Goal: Transaction & Acquisition: Subscribe to service/newsletter

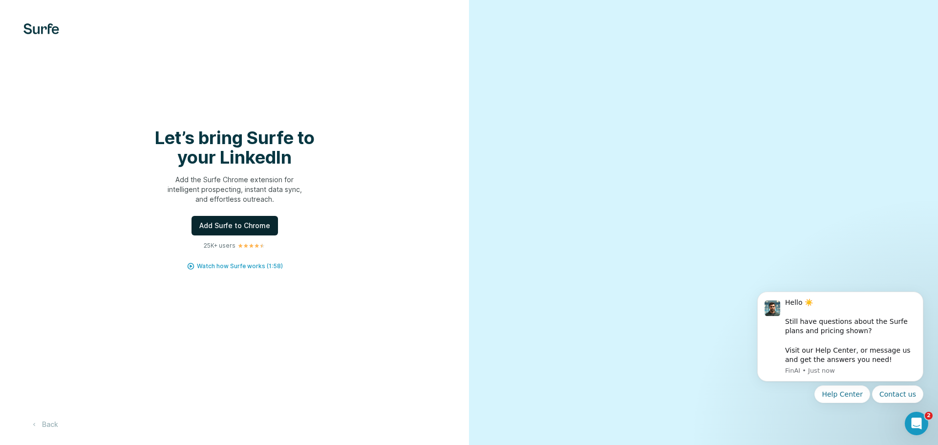
click at [233, 227] on span "Add Surfe to Chrome" at bounding box center [234, 226] width 71 height 10
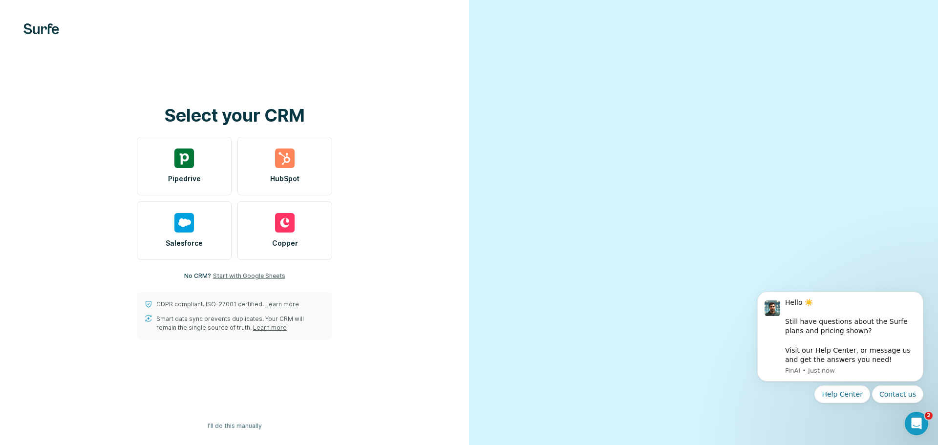
click at [249, 275] on span "Start with Google Sheets" at bounding box center [249, 276] width 72 height 9
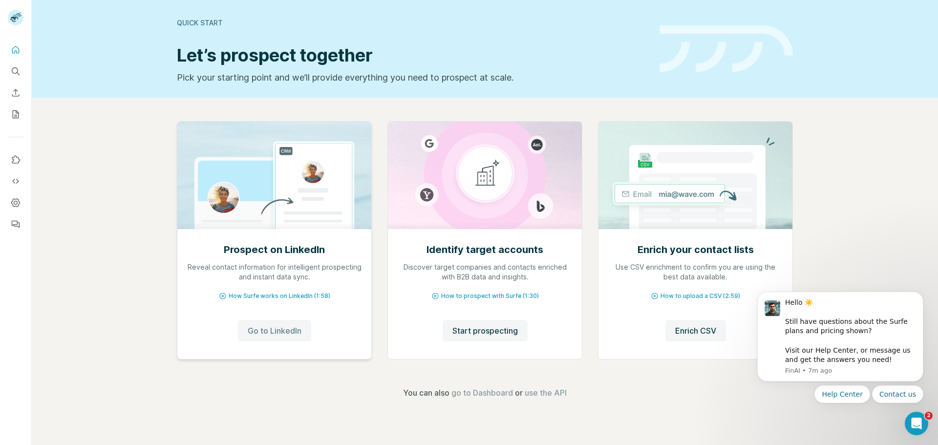
click at [295, 338] on button "Go to LinkedIn" at bounding box center [274, 330] width 73 height 21
click at [273, 204] on img at bounding box center [274, 175] width 195 height 107
click at [252, 294] on span "How Surfe works on LinkedIn (1:58)" at bounding box center [280, 296] width 102 height 9
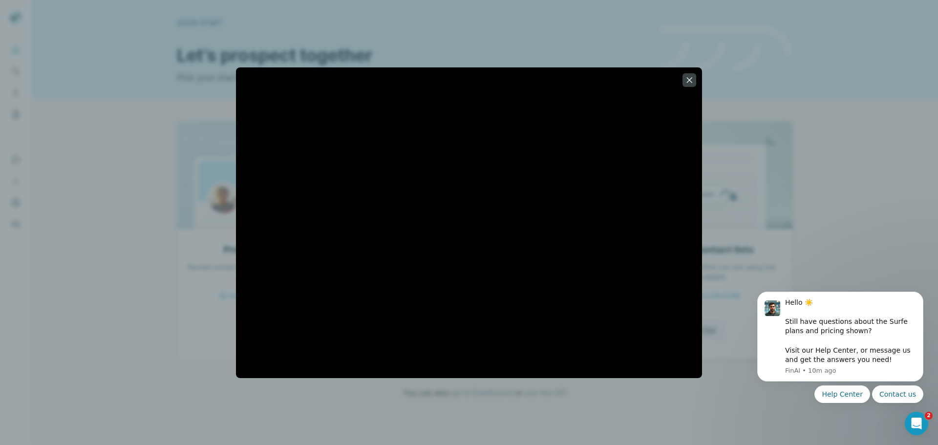
click at [774, 134] on div at bounding box center [469, 222] width 938 height 445
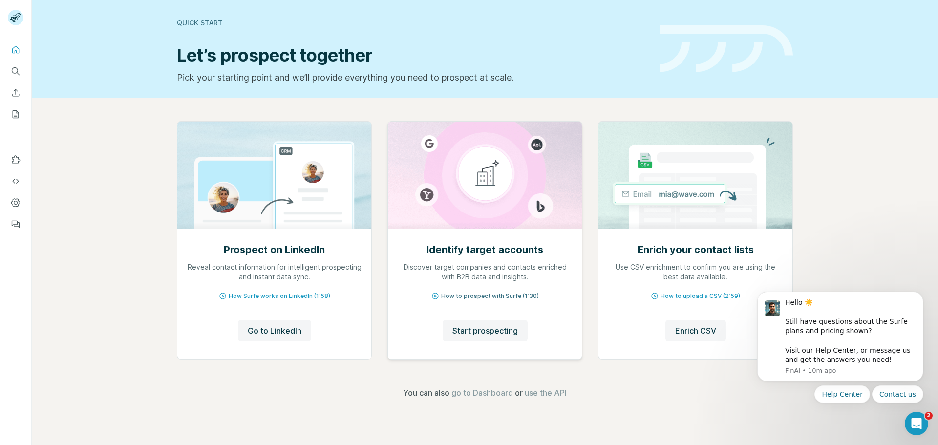
click at [514, 293] on span "How to prospect with Surfe (1:30)" at bounding box center [490, 296] width 98 height 9
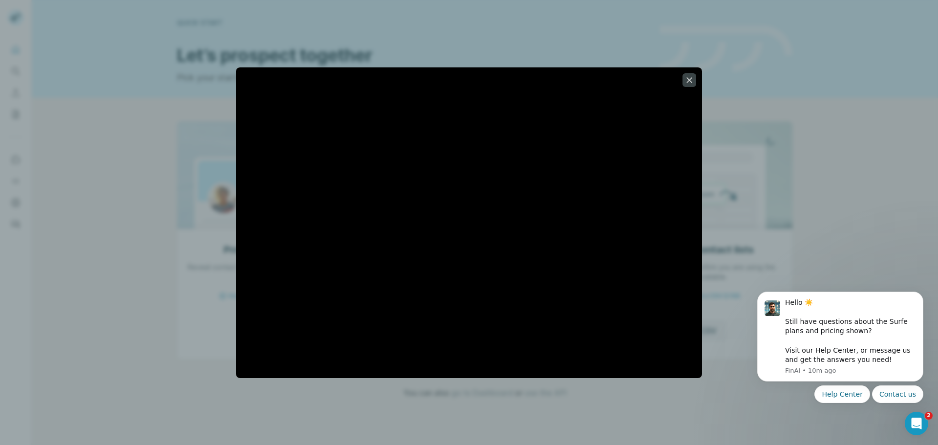
click at [767, 188] on div at bounding box center [469, 222] width 938 height 445
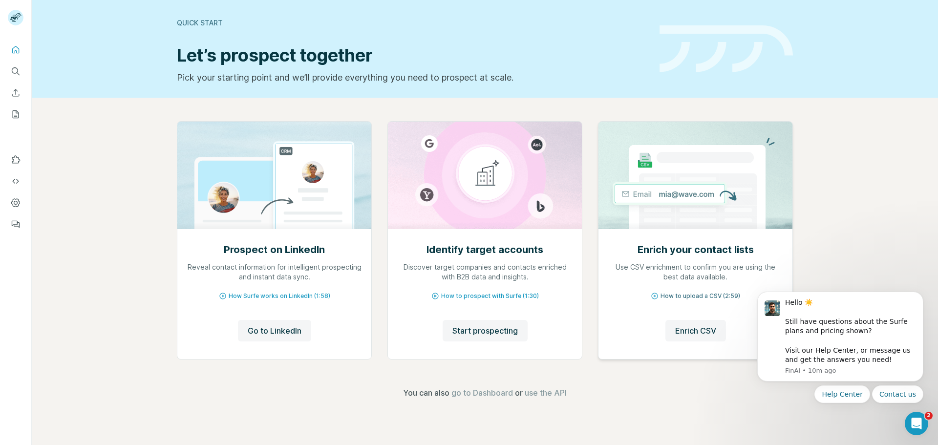
click at [719, 294] on span "How to upload a CSV (2:59)" at bounding box center [700, 296] width 80 height 9
